Goal: Book appointment/travel/reservation

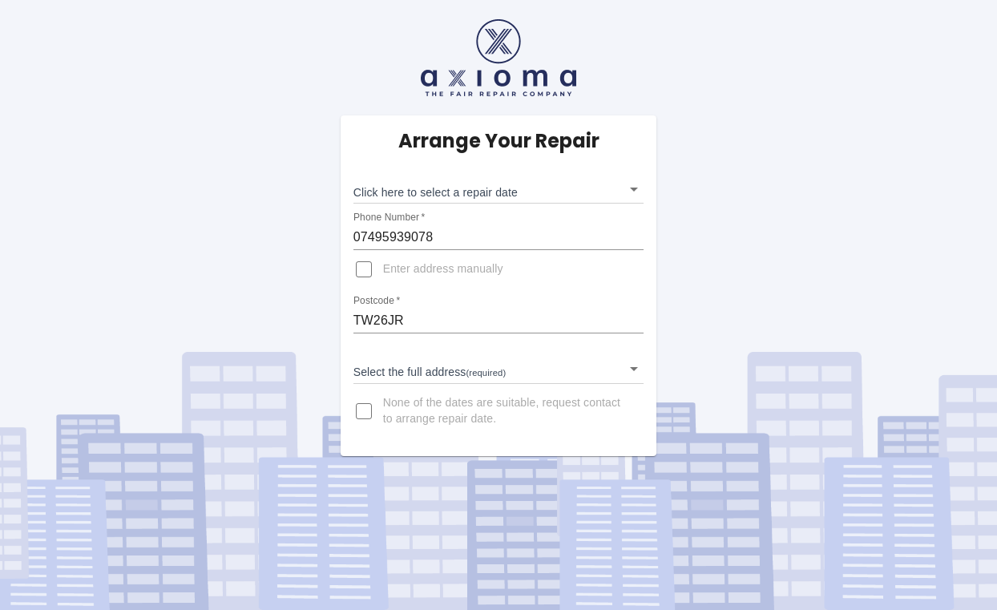
click at [537, 182] on body "Arrange Your Repair Click here to select a repair date ​ Phone Number   * 07495…" at bounding box center [498, 305] width 997 height 610
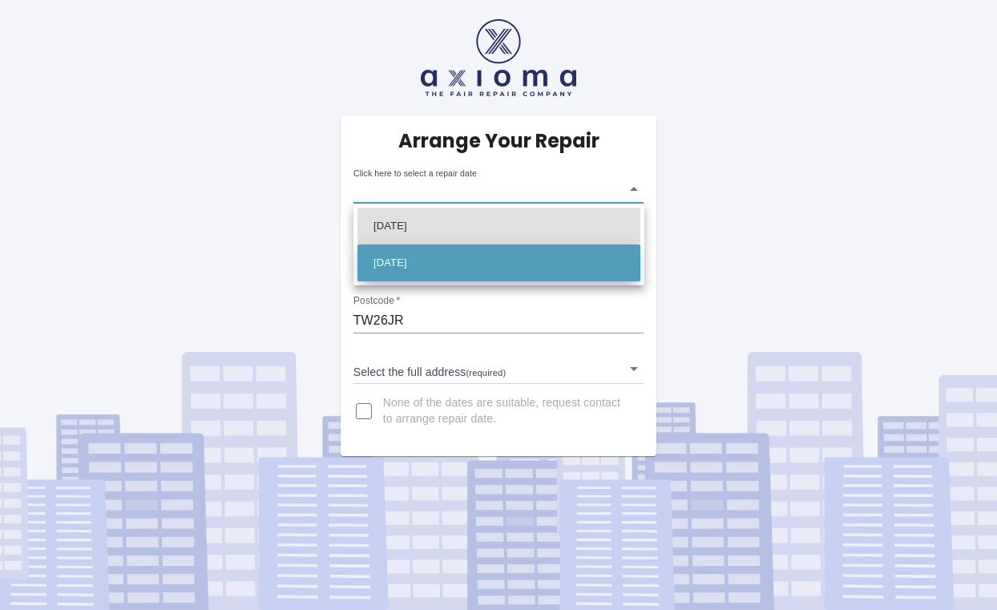
click at [443, 255] on li "[DATE]" at bounding box center [498, 262] width 283 height 37
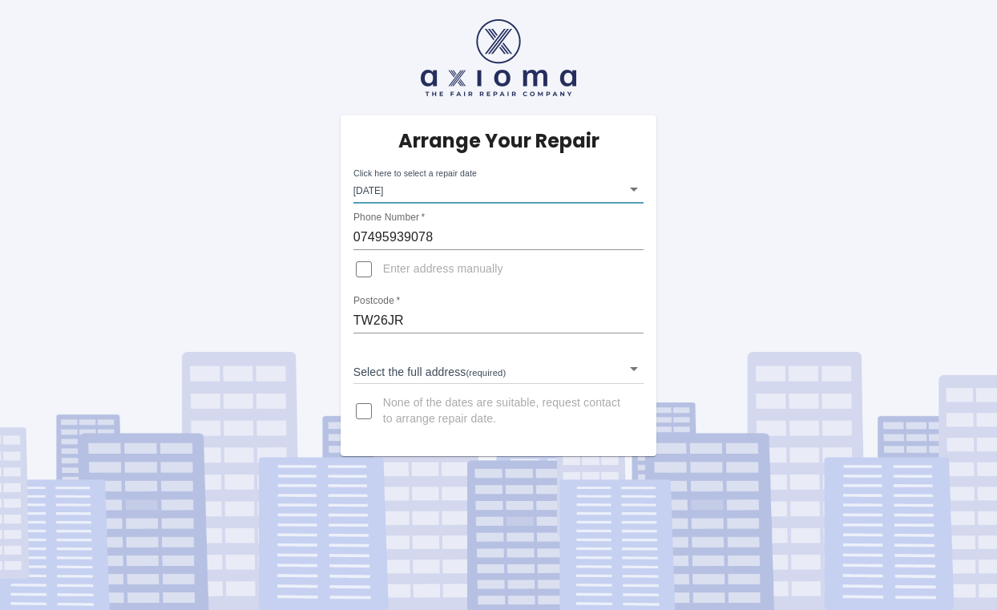
type input "[DATE]T00:00:00.000Z"
click at [579, 370] on body "Arrange Your Repair Click here to select a repair date [DATE] [DATE]T00:00:00.0…" at bounding box center [498, 305] width 997 height 610
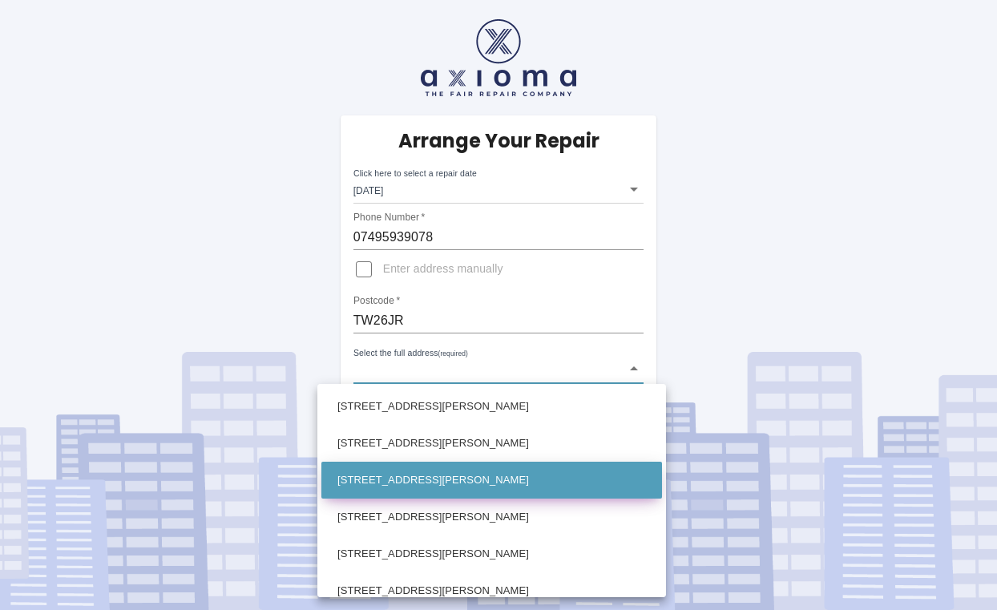
click at [489, 463] on li "[STREET_ADDRESS][PERSON_NAME]" at bounding box center [491, 479] width 341 height 37
type input "[STREET_ADDRESS][PERSON_NAME]"
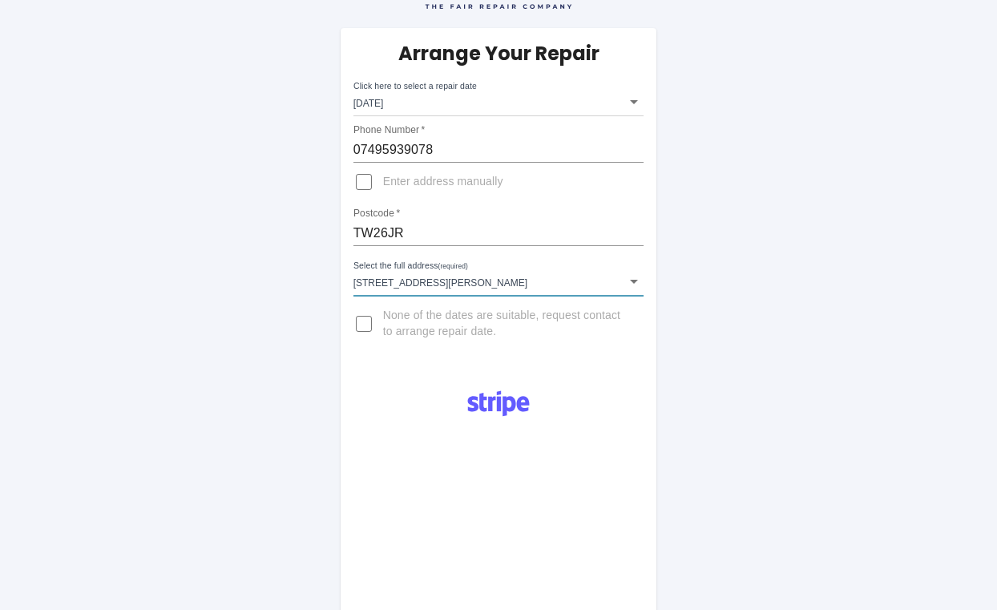
scroll to position [87, 0]
click at [479, 100] on body "Arrange Your Repair Click here to select a repair date [DATE] [DATE]T00:00:00.0…" at bounding box center [498, 543] width 997 height 1260
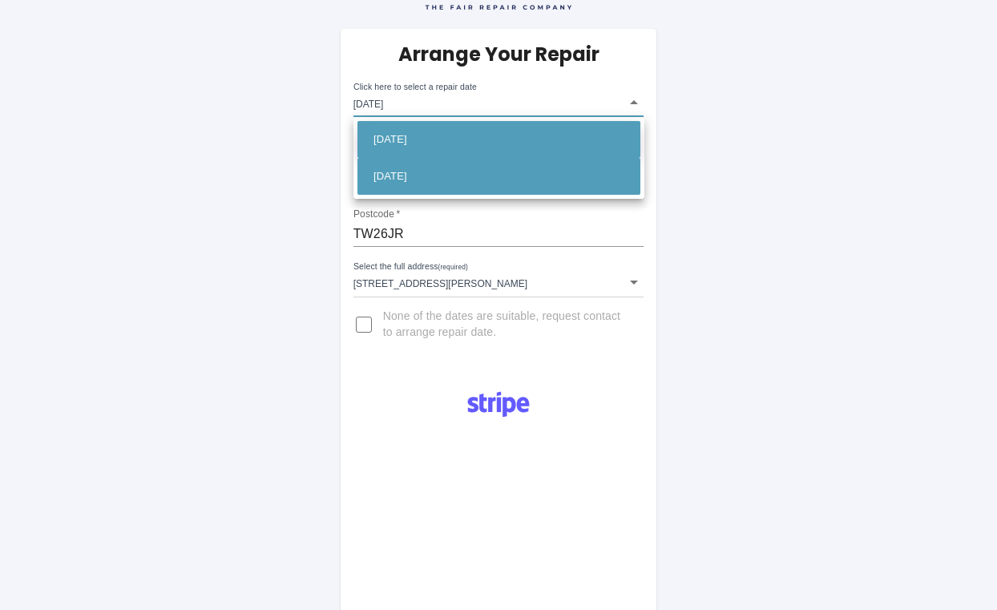
click at [445, 138] on li "[DATE]" at bounding box center [498, 139] width 283 height 37
type input "[DATE]T00:00:00.000Z"
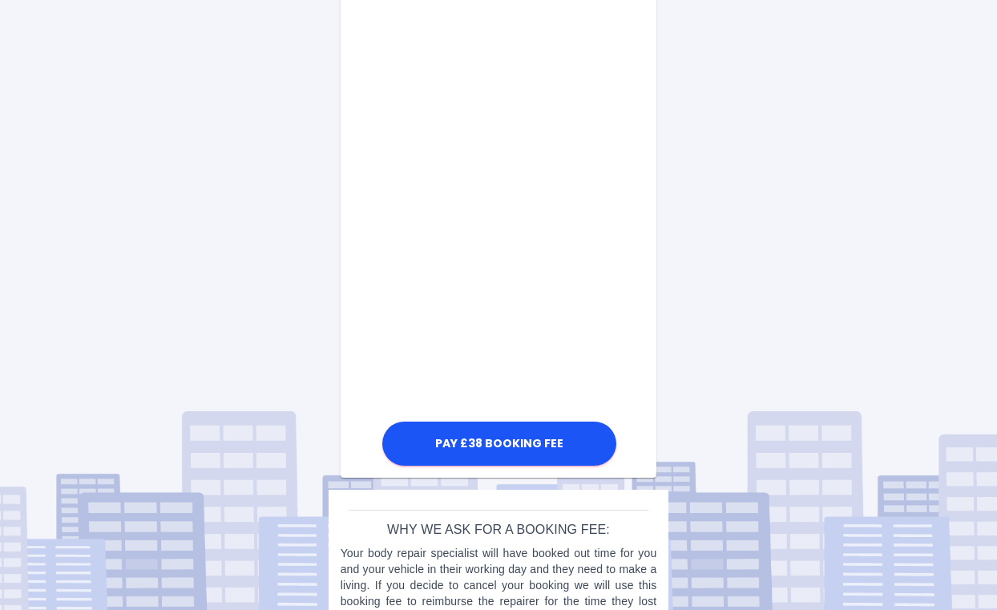
scroll to position [867, 0]
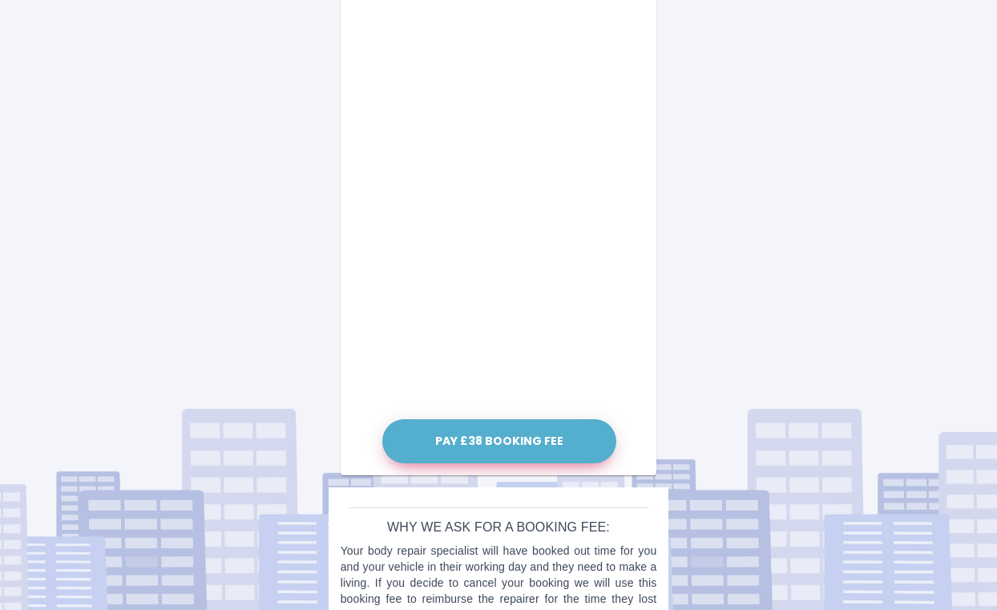
click at [496, 439] on button "Pay £38 Booking Fee" at bounding box center [499, 441] width 234 height 44
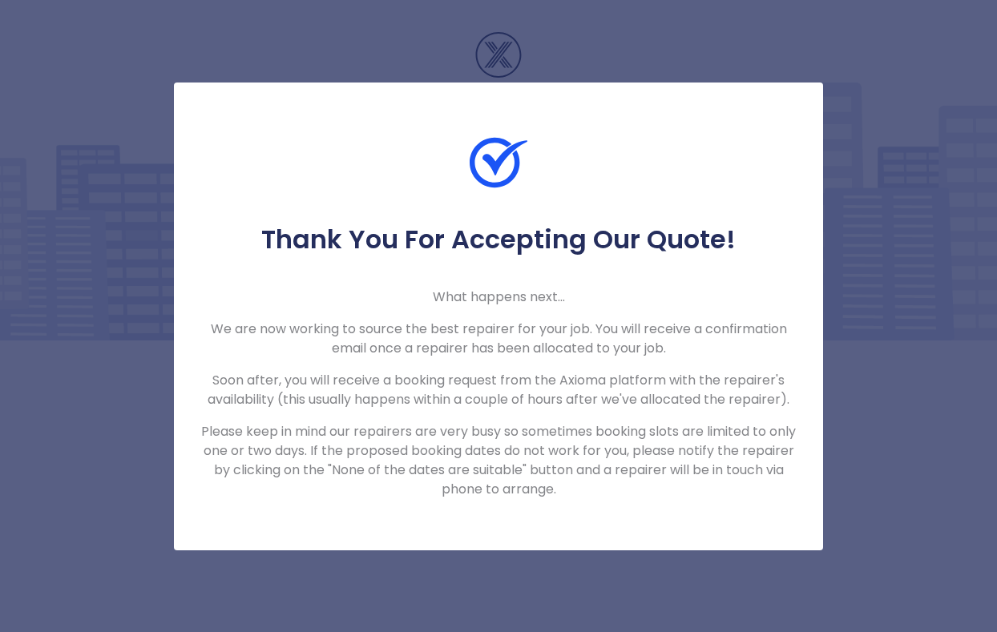
click at [103, 314] on div "Thank You For Accepting Our Quote! What happens next... We are now working to s…" at bounding box center [498, 316] width 997 height 632
click at [141, 212] on div "Thank You For Accepting Our Quote! What happens next... We are now working to s…" at bounding box center [498, 316] width 997 height 632
